Goal: Transaction & Acquisition: Purchase product/service

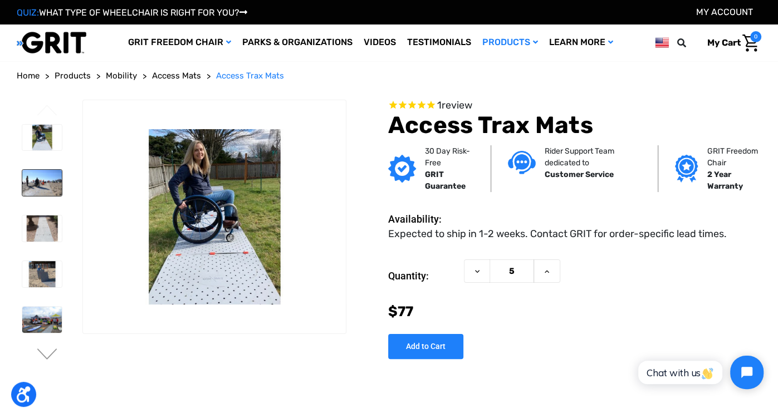
click at [36, 181] on img at bounding box center [42, 183] width 40 height 26
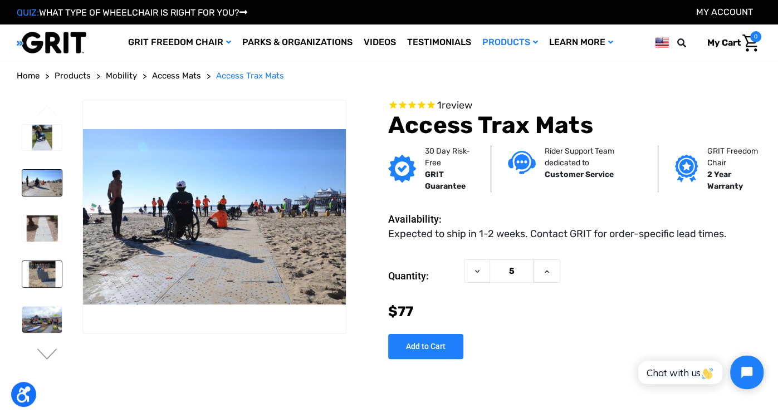
click at [32, 277] on img at bounding box center [42, 274] width 40 height 26
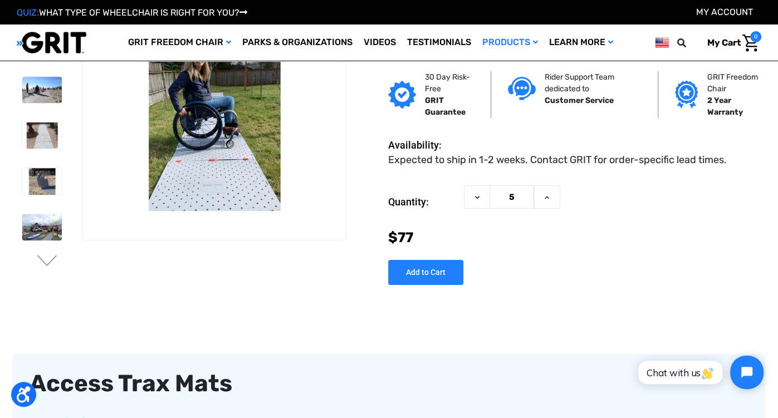
scroll to position [6, 0]
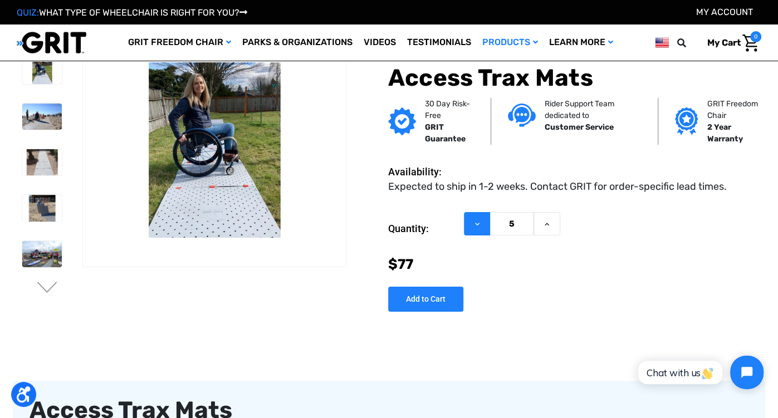
click at [467, 218] on button "Decrease Quantity of Access Trax Mats" at bounding box center [477, 224] width 26 height 24
click at [466, 222] on button "Decrease Quantity of Access Trax Mats" at bounding box center [477, 224] width 26 height 24
click at [471, 225] on button "Decrease Quantity of Access Trax Mats" at bounding box center [477, 224] width 26 height 24
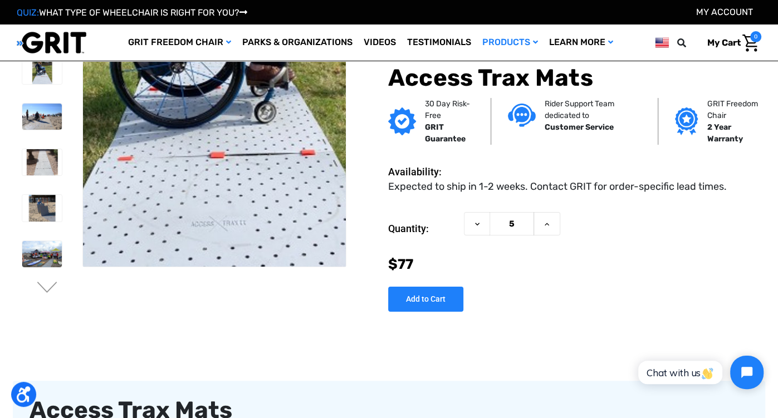
scroll to position [4, 0]
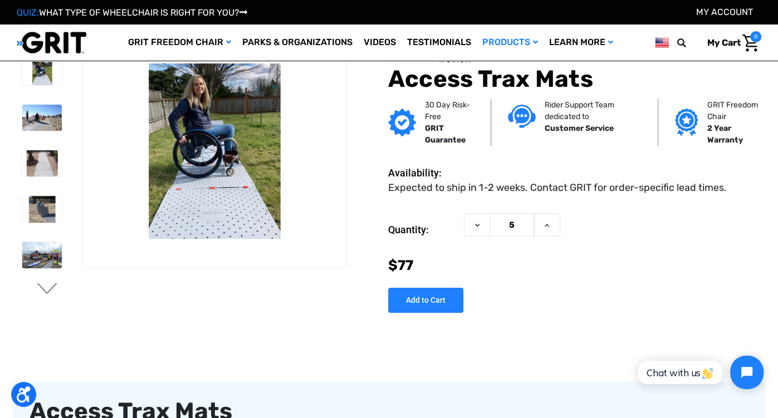
click at [49, 289] on button "Next" at bounding box center [47, 289] width 23 height 13
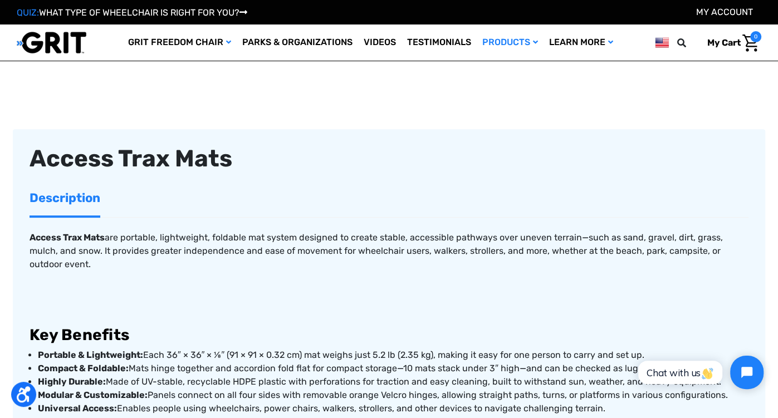
scroll to position [380, 0]
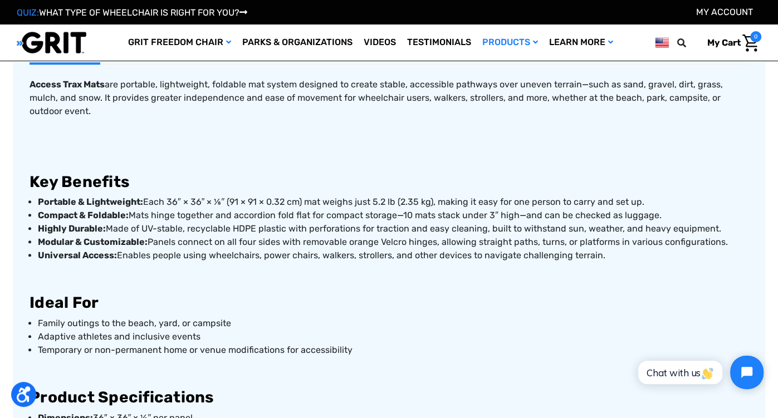
scroll to position [418, 0]
